Goal: Check status: Check status

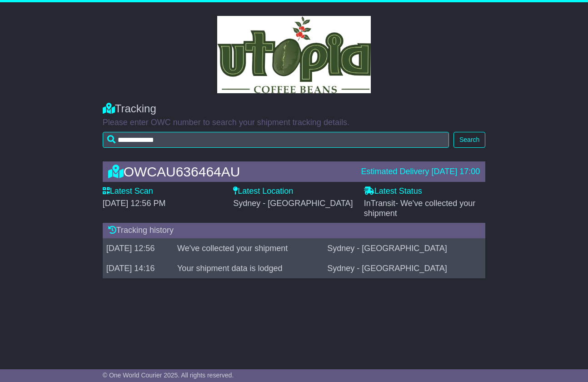
click at [65, 250] on div "OWCAU636464AU Estimated Delivery [DATE] 17:00 Latest Scan [DATE] 12:56 PM Lates…" at bounding box center [294, 222] width 588 height 140
click at [37, 123] on div "**********" at bounding box center [294, 122] width 588 height 59
click at [61, 182] on div "OWCAU636464AU Estimated Delivery [DATE] 17:00 Latest Scan [DATE] 12:56 PM Lates…" at bounding box center [294, 222] width 588 height 140
click at [83, 215] on div "OWCAU636464AU Estimated Delivery [DATE] 17:00 Latest Scan [DATE] 12:56 PM Lates…" at bounding box center [294, 222] width 588 height 140
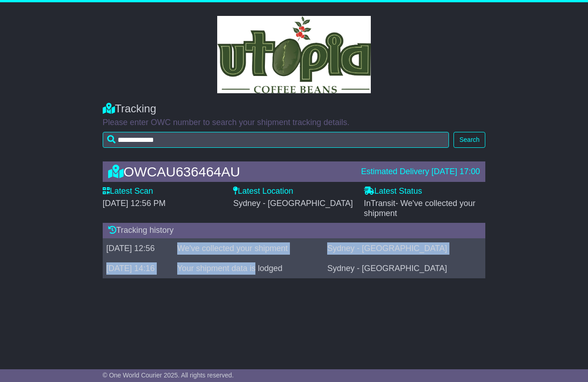
drag, startPoint x: 210, startPoint y: 247, endPoint x: 288, endPoint y: 266, distance: 80.1
click at [288, 266] on tbody "22 Aug 2025 12:56 We've collected your shipment Sydney - Erskine Park 20 Aug 20…" at bounding box center [294, 258] width 383 height 40
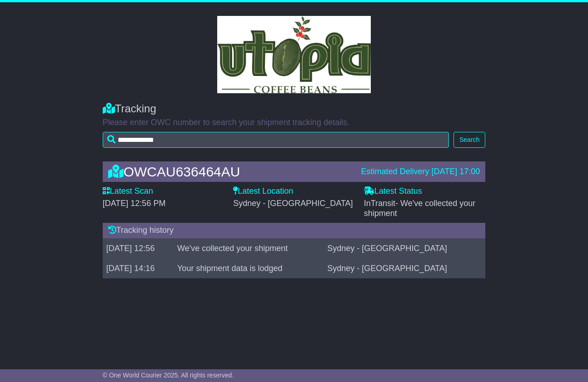
drag, startPoint x: 288, startPoint y: 266, endPoint x: 311, endPoint y: 280, distance: 26.7
click at [311, 280] on div "OWCAU636464AU Estimated Delivery [DATE] 17:00 Latest Scan [DATE] 12:56 PM Lates…" at bounding box center [294, 222] width 392 height 140
drag, startPoint x: 322, startPoint y: 263, endPoint x: 266, endPoint y: 269, distance: 55.8
click at [266, 269] on td "Your shipment data is lodged" at bounding box center [249, 268] width 150 height 20
drag, startPoint x: 266, startPoint y: 269, endPoint x: 261, endPoint y: 292, distance: 23.4
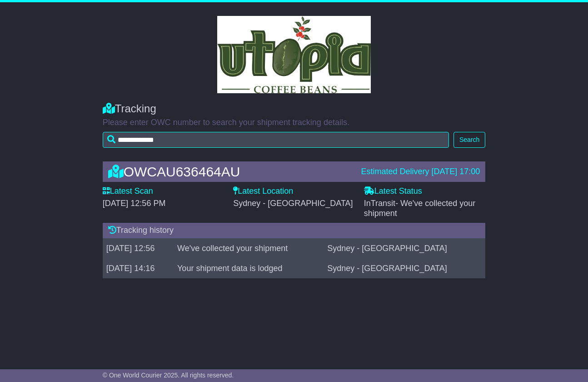
click at [261, 292] on div "**********" at bounding box center [294, 178] width 588 height 352
click at [85, 256] on div "OWCAU636464AU Estimated Delivery 25 Aug 2025 17:00 Latest Scan 22 August 2025 -…" at bounding box center [294, 222] width 588 height 140
click at [90, 252] on div "OWCAU636464AU Estimated Delivery 25 Aug 2025 17:00 Latest Scan 22 August 2025 -…" at bounding box center [294, 222] width 588 height 140
click at [80, 242] on div "OWCAU636464AU Estimated Delivery 25 Aug 2025 17:00 Latest Scan 22 August 2025 -…" at bounding box center [294, 222] width 588 height 140
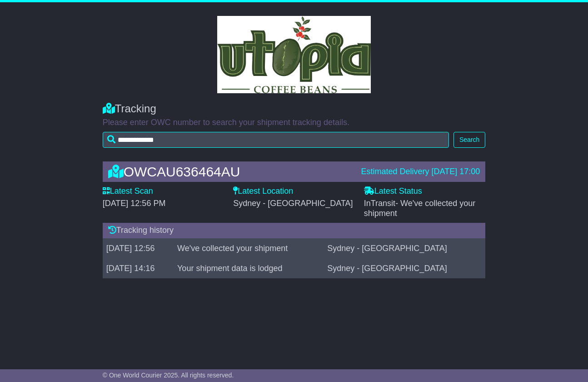
drag, startPoint x: 77, startPoint y: 136, endPoint x: 61, endPoint y: 121, distance: 21.9
click at [61, 121] on div "**********" at bounding box center [294, 122] width 588 height 59
click at [85, 136] on div "**********" at bounding box center [294, 122] width 588 height 59
drag, startPoint x: 106, startPoint y: 249, endPoint x: 180, endPoint y: 264, distance: 75.3
click at [180, 264] on tbody "22 Aug 2025 12:56 We've collected your shipment Sydney - Erskine Park 20 Aug 20…" at bounding box center [294, 258] width 383 height 40
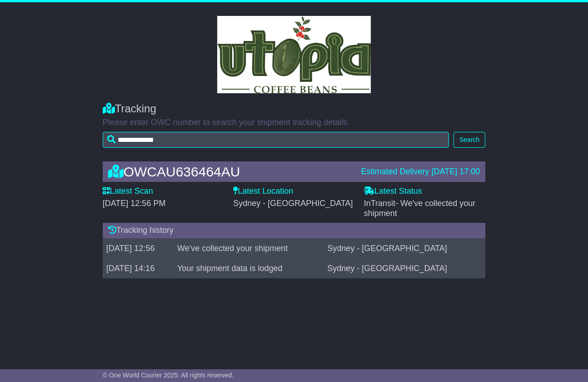
drag, startPoint x: 180, startPoint y: 264, endPoint x: 186, endPoint y: 272, distance: 10.0
click at [174, 272] on td "[DATE] 14:16" at bounding box center [138, 268] width 71 height 20
click at [176, 296] on div "**********" at bounding box center [294, 178] width 588 height 352
click at [39, 91] on div at bounding box center [294, 54] width 518 height 77
click at [90, 199] on div "OWCAU636464AU Estimated Delivery 25 Aug 2025 17:00 Latest Scan 22 August 2025 -…" at bounding box center [294, 222] width 588 height 140
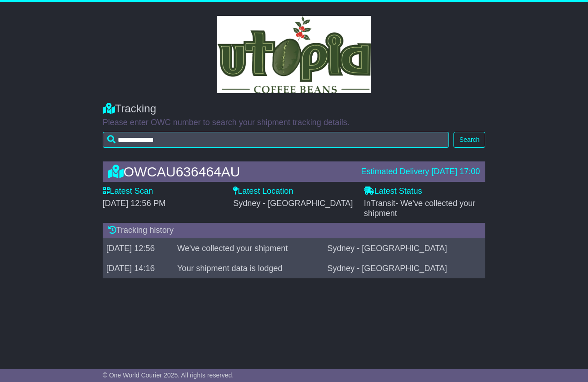
drag, startPoint x: 173, startPoint y: 247, endPoint x: 105, endPoint y: 247, distance: 67.7
click at [105, 247] on td "[DATE] 12:56" at bounding box center [138, 248] width 71 height 20
drag, startPoint x: 105, startPoint y: 247, endPoint x: 87, endPoint y: 247, distance: 18.2
click at [87, 247] on div "OWCAU636464AU Estimated Delivery 25 Aug 2025 17:00 Latest Scan 22 August 2025 -…" at bounding box center [294, 222] width 588 height 140
drag, startPoint x: 177, startPoint y: 250, endPoint x: 90, endPoint y: 245, distance: 87.4
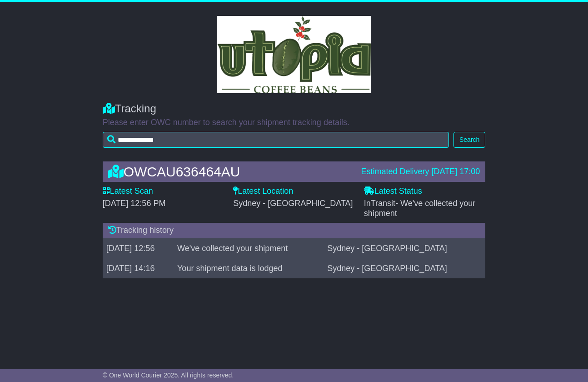
click at [90, 245] on div "OWCAU636464AU Estimated Delivery 25 Aug 2025 17:00 Latest Scan 22 August 2025 -…" at bounding box center [294, 222] width 588 height 140
click at [173, 248] on td "[DATE] 12:56" at bounding box center [138, 248] width 71 height 20
drag, startPoint x: 107, startPoint y: 246, endPoint x: 177, endPoint y: 249, distance: 70.5
click at [174, 249] on td "[DATE] 12:56" at bounding box center [138, 248] width 71 height 20
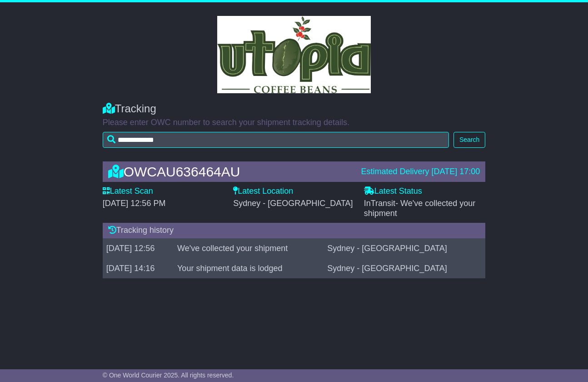
drag, startPoint x: 177, startPoint y: 249, endPoint x: 75, endPoint y: 256, distance: 102.0
click at [75, 256] on div "OWCAU636464AU Estimated Delivery 25 Aug 2025 17:00 Latest Scan 22 August 2025 -…" at bounding box center [294, 222] width 588 height 140
click at [79, 242] on div "OWCAU636464AU Estimated Delivery 25 Aug 2025 17:00 Latest Scan 22 August 2025 -…" at bounding box center [294, 222] width 588 height 140
click at [160, 246] on td "22 Aug 2025 12:56" at bounding box center [138, 248] width 71 height 20
click at [309, 249] on td "We've collected your shipment" at bounding box center [249, 248] width 150 height 20
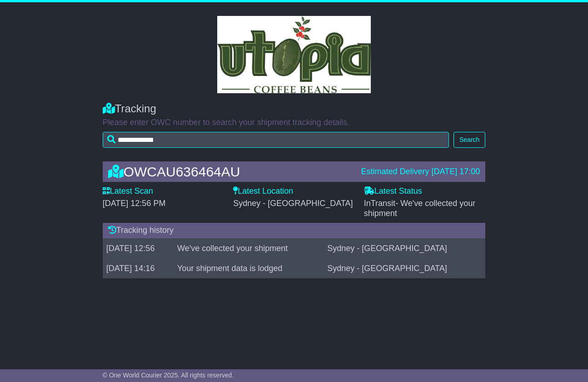
click at [376, 193] on label "Latest Status" at bounding box center [393, 191] width 58 height 10
click at [328, 200] on div "Sydney - Erskine Park" at bounding box center [294, 204] width 122 height 10
drag, startPoint x: 127, startPoint y: 170, endPoint x: 236, endPoint y: 169, distance: 109.5
click at [236, 169] on div "OWCAU636464AU" at bounding box center [230, 171] width 253 height 15
copy div "OWCAU636464AU"
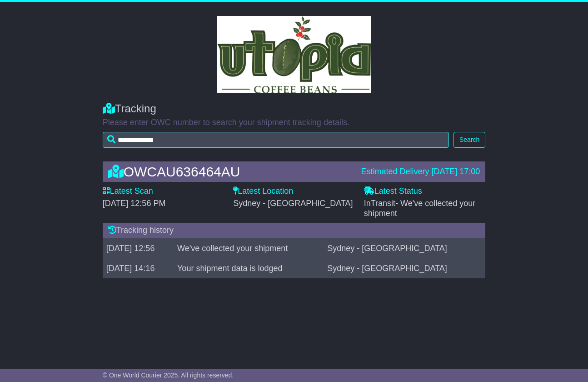
click at [72, 139] on div "**********" at bounding box center [294, 122] width 588 height 59
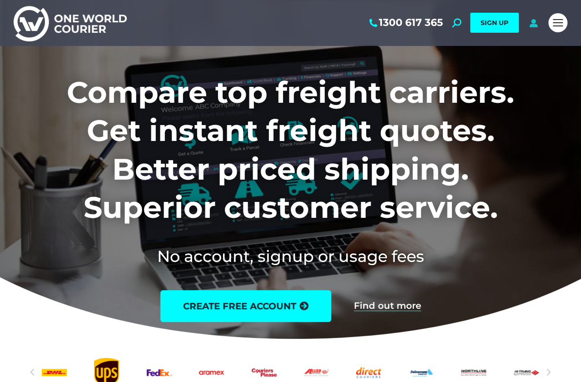
click at [532, 22] on icon at bounding box center [533, 22] width 11 height 9
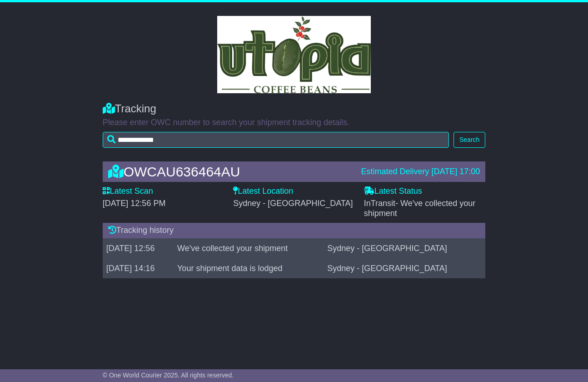
click at [81, 240] on div "OWCAU636464AU Estimated Delivery [DATE] 17:00 Latest Scan [DATE] 12:56 PM Lates…" at bounding box center [294, 222] width 588 height 140
drag, startPoint x: 222, startPoint y: 266, endPoint x: 288, endPoint y: 269, distance: 66.4
click at [288, 269] on td "Your shipment data is lodged" at bounding box center [249, 268] width 150 height 20
drag, startPoint x: 288, startPoint y: 269, endPoint x: 306, endPoint y: 270, distance: 18.2
click at [306, 270] on td "Your shipment data is lodged" at bounding box center [249, 268] width 150 height 20
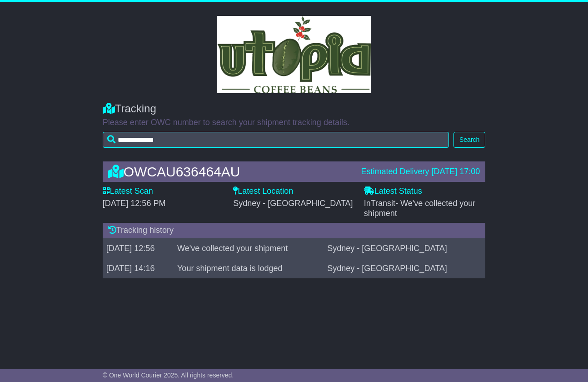
click at [185, 279] on div "OWCAU636464AU Estimated Delivery 25 Aug 2025 17:00 Latest Scan 22 August 2025 -…" at bounding box center [294, 222] width 392 height 140
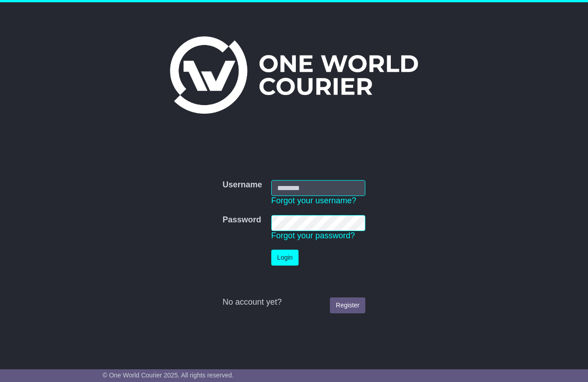
type input "**********"
click at [280, 253] on button "Login" at bounding box center [284, 257] width 27 height 16
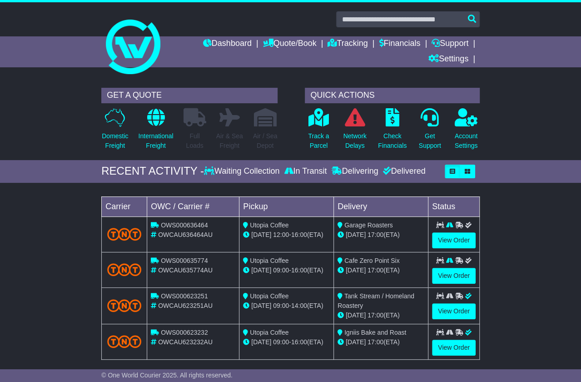
click at [76, 243] on div "Loading... No bookings found Carrier OWC / Carrier # Pickup Delivery Status OWS…" at bounding box center [290, 280] width 581 height 186
click at [77, 241] on div "Loading... No bookings found Carrier OWC / Carrier # Pickup Delivery Status OWS…" at bounding box center [290, 280] width 581 height 186
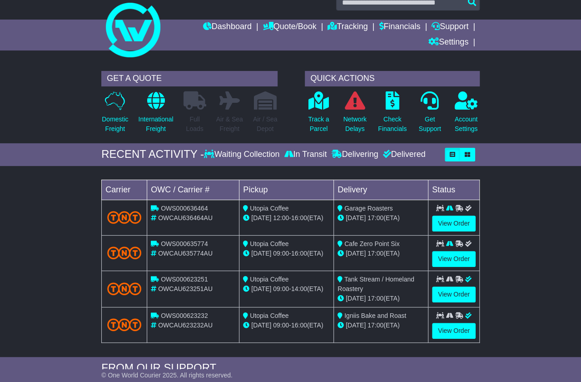
click at [89, 248] on div "Loading... No bookings found Carrier OWC / Carrier # Pickup Delivery Status OWS…" at bounding box center [290, 263] width 581 height 186
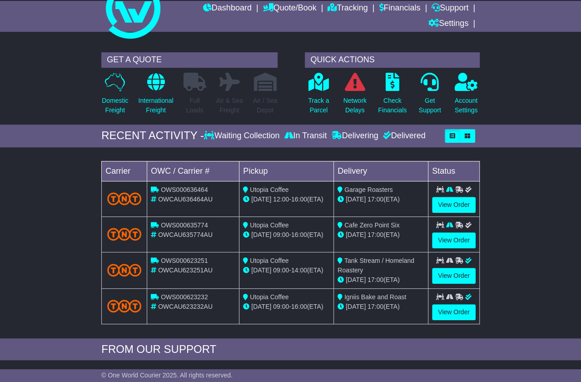
scroll to position [105, 0]
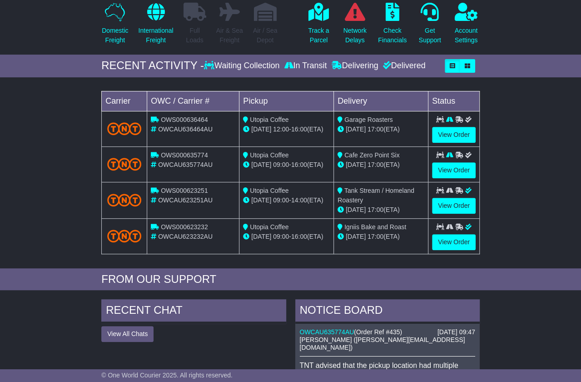
drag, startPoint x: 449, startPoint y: 164, endPoint x: 507, endPoint y: 148, distance: 59.4
click at [507, 148] on div "Loading... No bookings found Carrier OWC / Carrier # Pickup Delivery Status OWS…" at bounding box center [290, 175] width 581 height 186
click at [451, 169] on link "View Order" at bounding box center [454, 170] width 44 height 16
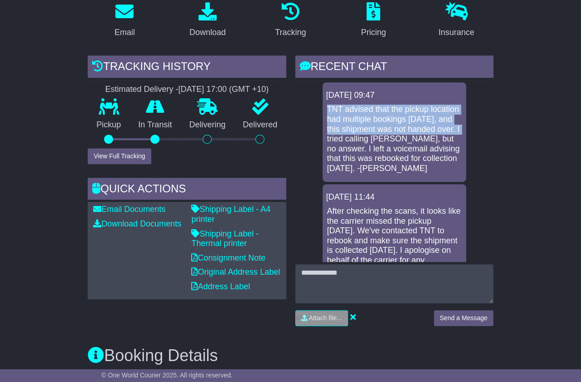
drag, startPoint x: 326, startPoint y: 108, endPoint x: 387, endPoint y: 141, distance: 69.3
click at [387, 141] on div "TNT advised that the pickup location had multiple bookings yesterday, and this …" at bounding box center [394, 139] width 136 height 69
drag, startPoint x: 387, startPoint y: 141, endPoint x: 361, endPoint y: 138, distance: 26.6
click at [361, 138] on p "TNT advised that the pickup location had multiple bookings yesterday, and this …" at bounding box center [394, 139] width 135 height 69
click at [393, 123] on p "TNT advised that the pickup location had multiple bookings yesterday, and this …" at bounding box center [394, 139] width 135 height 69
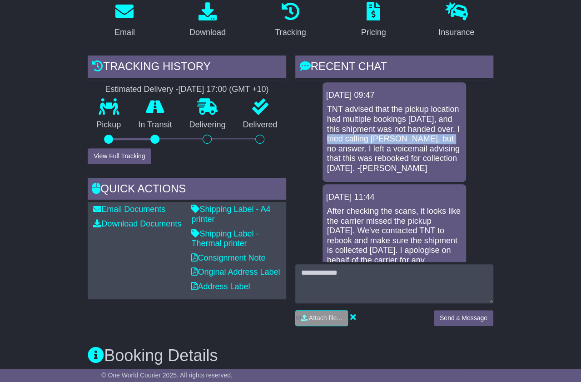
drag, startPoint x: 388, startPoint y: 137, endPoint x: 390, endPoint y: 150, distance: 13.8
click at [390, 150] on p "TNT advised that the pickup location had multiple bookings [DATE], and this shi…" at bounding box center [394, 139] width 135 height 69
drag, startPoint x: 390, startPoint y: 150, endPoint x: 398, endPoint y: 161, distance: 13.3
click at [398, 161] on p "TNT advised that the pickup location had multiple bookings [DATE], and this shi…" at bounding box center [394, 139] width 135 height 69
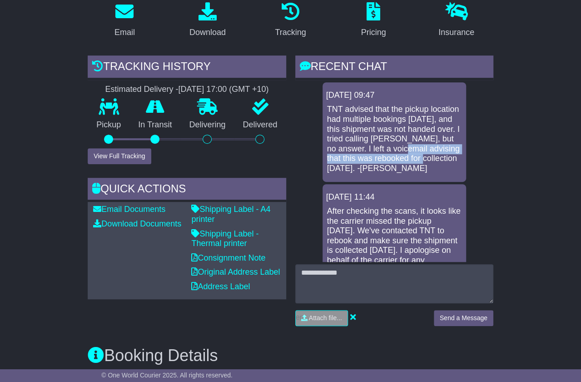
drag, startPoint x: 361, startPoint y: 157, endPoint x: 393, endPoint y: 164, distance: 33.1
click at [393, 164] on p "TNT advised that the pickup location had multiple bookings [DATE], and this shi…" at bounding box center [394, 139] width 135 height 69
drag, startPoint x: 393, startPoint y: 164, endPoint x: 414, endPoint y: 169, distance: 20.9
click at [414, 169] on p "TNT advised that the pickup location had multiple bookings [DATE], and this shi…" at bounding box center [394, 139] width 135 height 69
drag, startPoint x: 369, startPoint y: 179, endPoint x: 356, endPoint y: 173, distance: 14.0
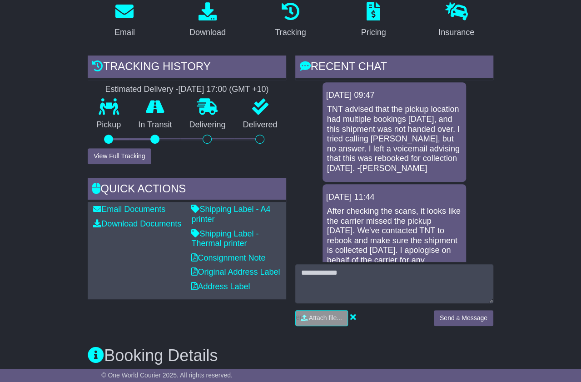
click at [356, 173] on p "TNT advised that the pickup location had multiple bookings [DATE], and this shi…" at bounding box center [394, 139] width 135 height 69
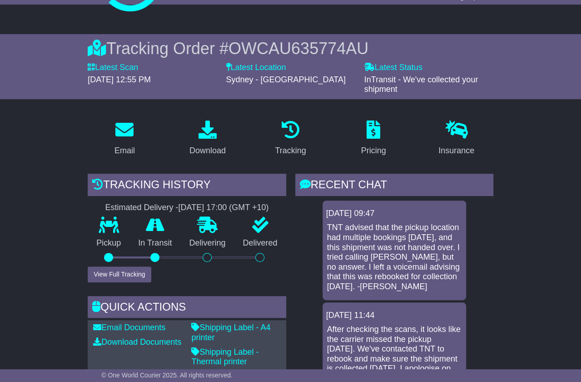
scroll to position [63, 0]
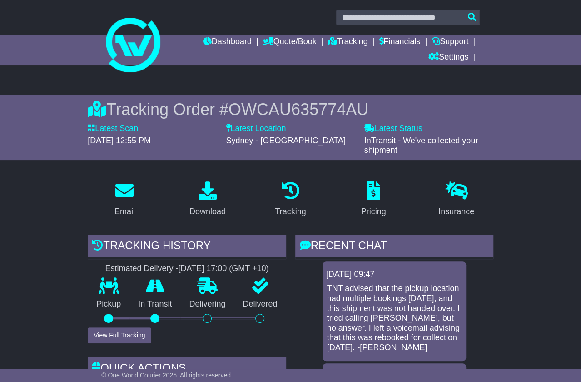
scroll to position [0, 0]
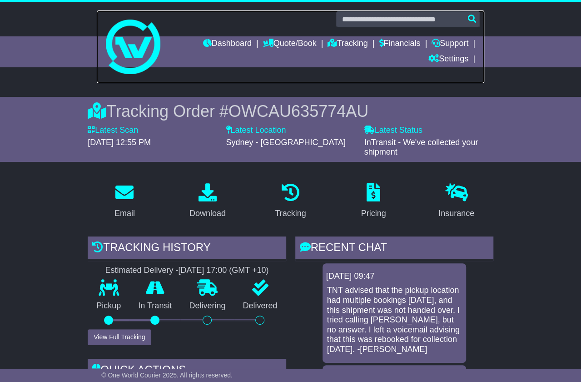
click at [341, 75] on link at bounding box center [291, 46] width 388 height 73
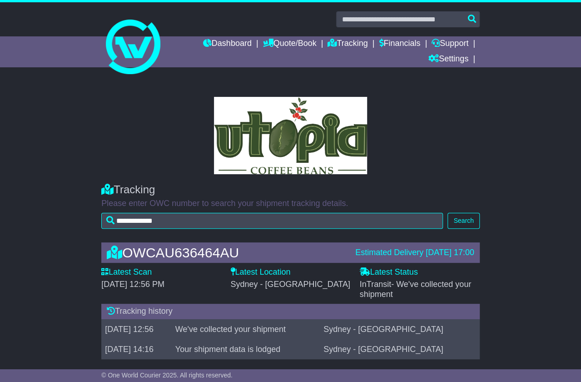
click at [80, 215] on div "**********" at bounding box center [290, 203] width 581 height 59
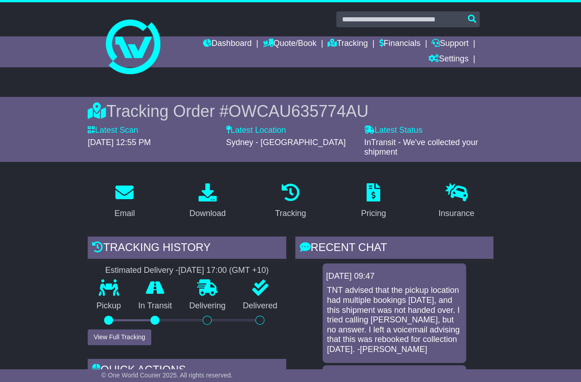
drag, startPoint x: 0, startPoint y: 0, endPoint x: 48, endPoint y: 307, distance: 310.9
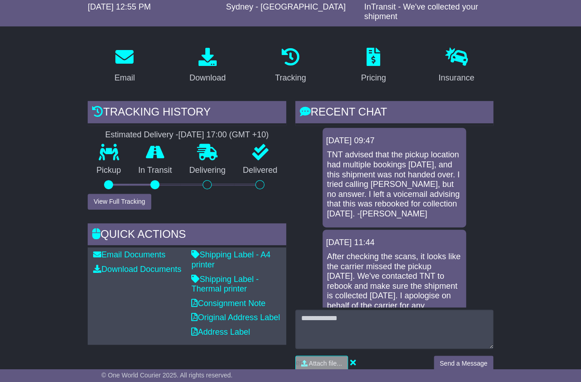
scroll to position [239, 0]
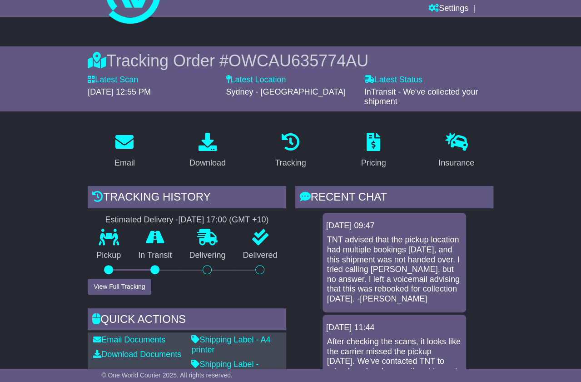
scroll to position [50, 0]
click at [495, 211] on div "RECENT CHAT Loading... No messages [DATE] 09:47 TNT advised that the pickup loc…" at bounding box center [394, 324] width 207 height 277
